Goal: Find specific page/section: Find specific page/section

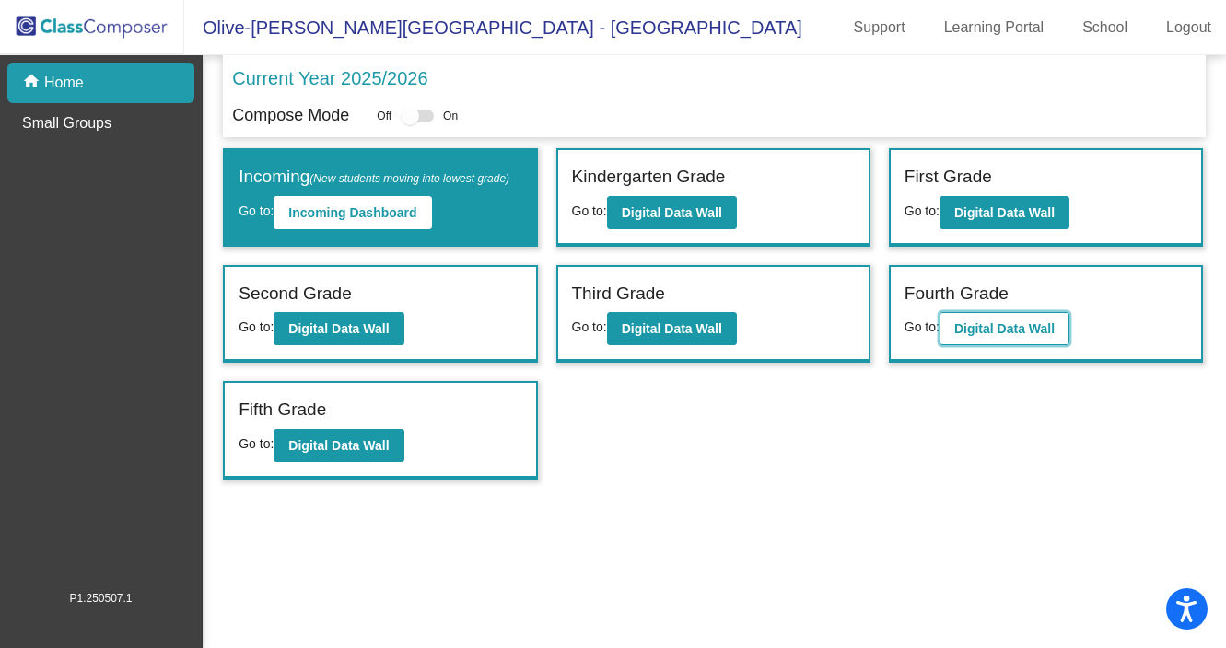
click at [1023, 336] on b "Digital Data Wall" at bounding box center [1004, 328] width 100 height 15
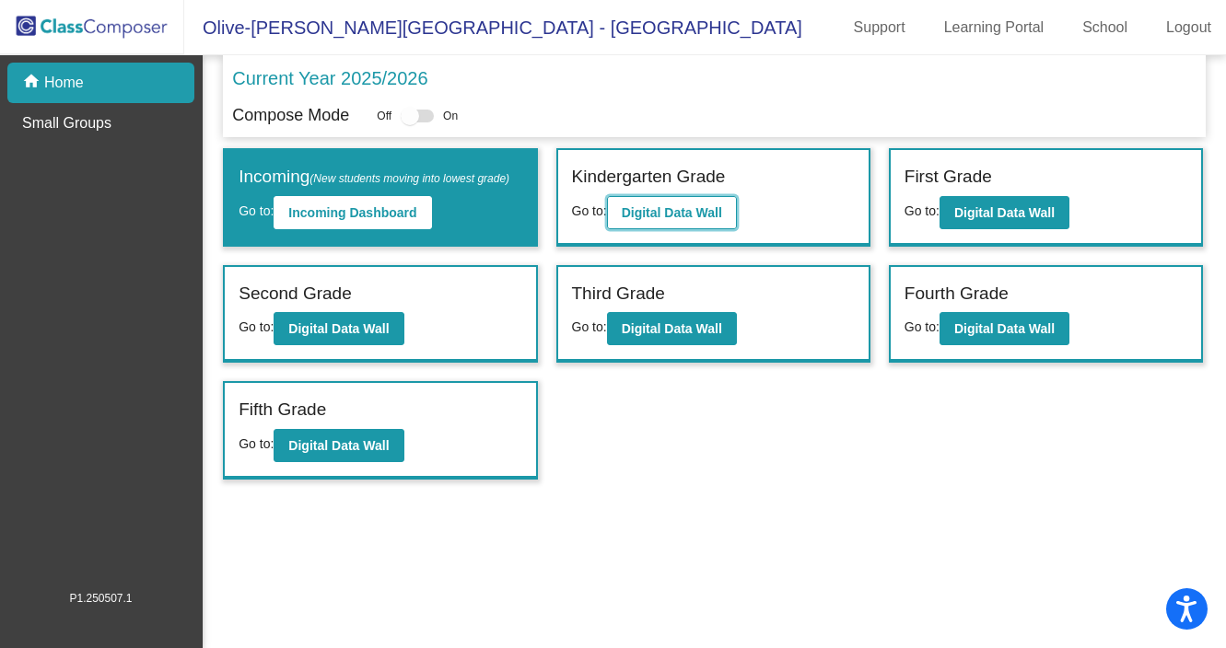
click at [637, 213] on b "Digital Data Wall" at bounding box center [672, 212] width 100 height 15
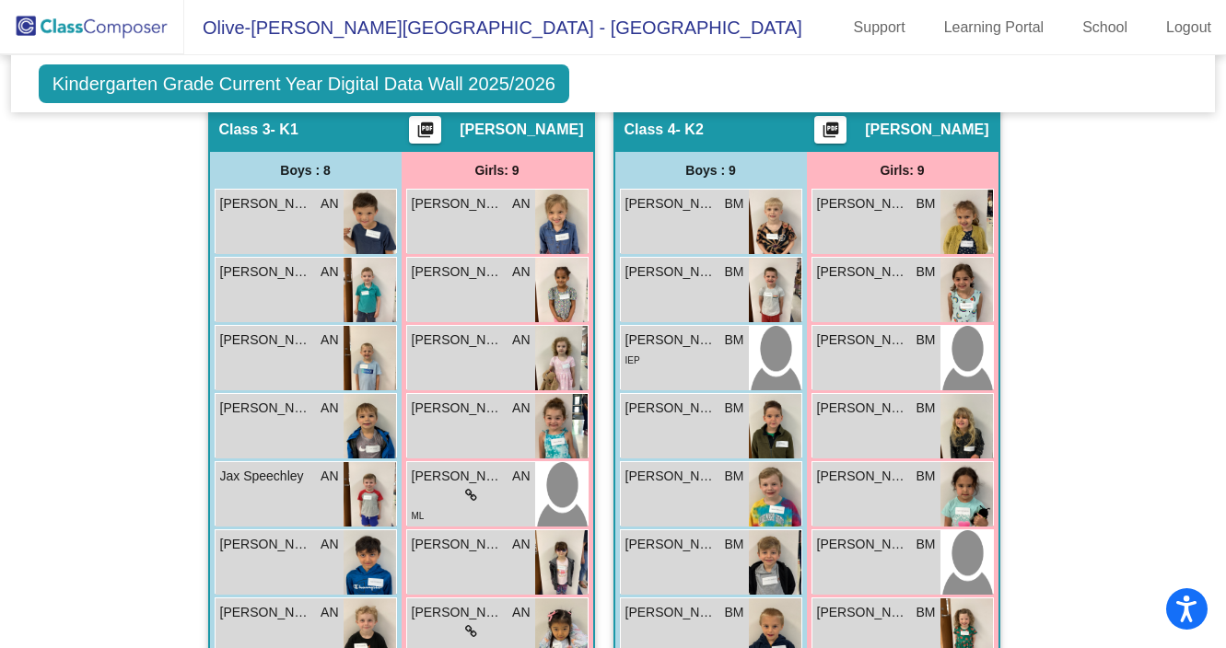
scroll to position [680, 0]
